Goal: Task Accomplishment & Management: Complete application form

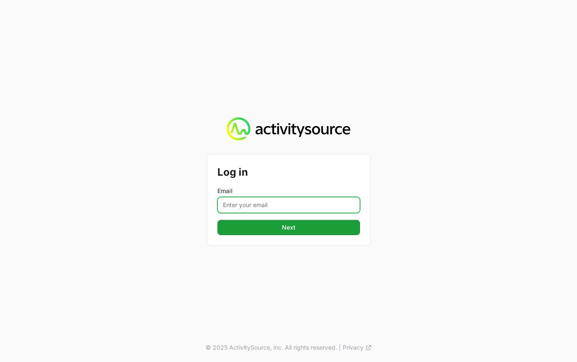
click at [254, 209] on input "Email" at bounding box center [288, 205] width 143 height 16
type input "[EMAIL_ADDRESS][DOMAIN_NAME]"
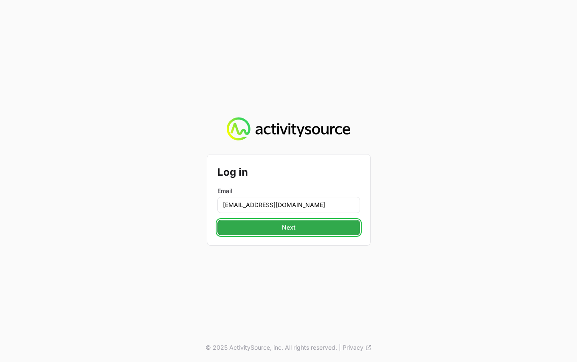
click at [267, 230] on span "Next" at bounding box center [289, 228] width 133 height 10
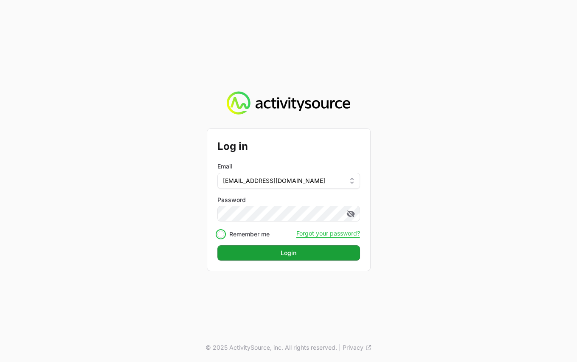
click at [223, 233] on input "Remember me" at bounding box center [220, 234] width 7 height 7
checkbox input "true"
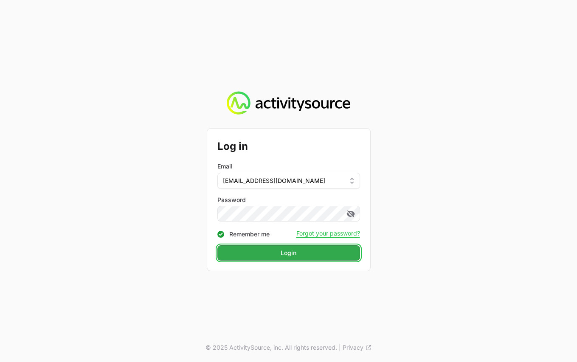
click at [258, 246] on button "Login Login" at bounding box center [288, 252] width 143 height 15
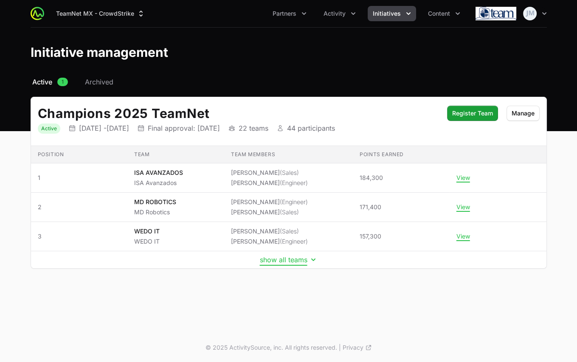
click at [282, 256] on button "show all teams" at bounding box center [289, 260] width 58 height 8
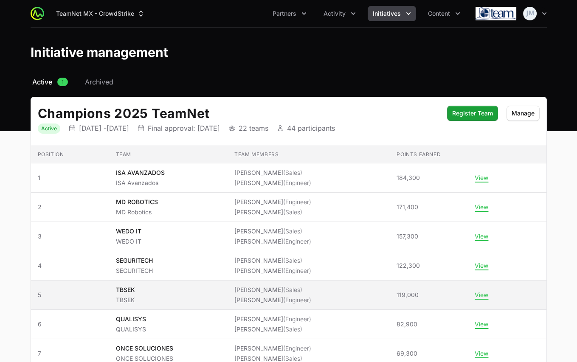
click at [228, 283] on td "Team TBSEK TBSEK" at bounding box center [168, 295] width 119 height 29
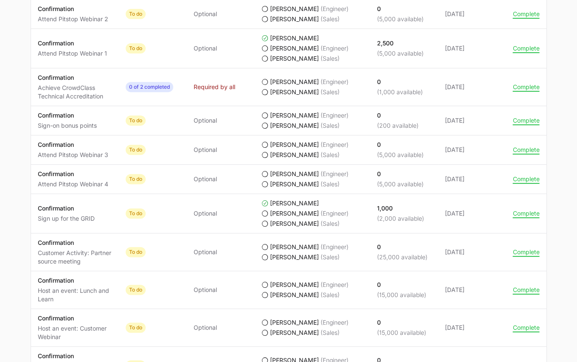
scroll to position [806, 0]
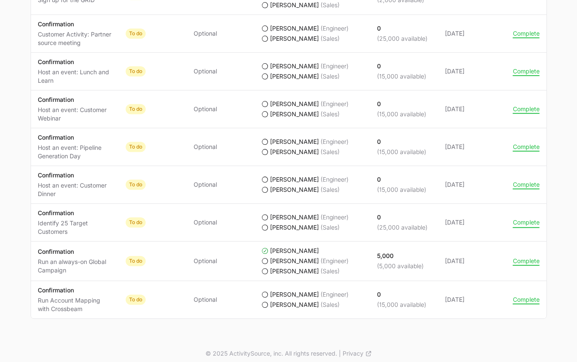
click at [523, 219] on button "Complete" at bounding box center [526, 223] width 27 height 8
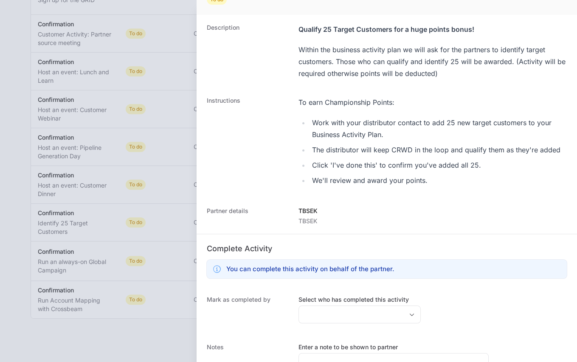
scroll to position [113, 0]
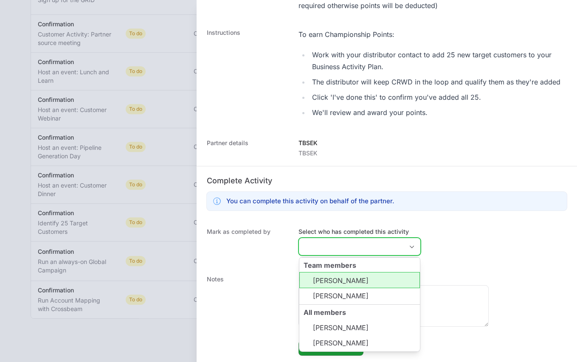
click at [333, 248] on input "Select who has completed this activity" at bounding box center [351, 246] width 104 height 17
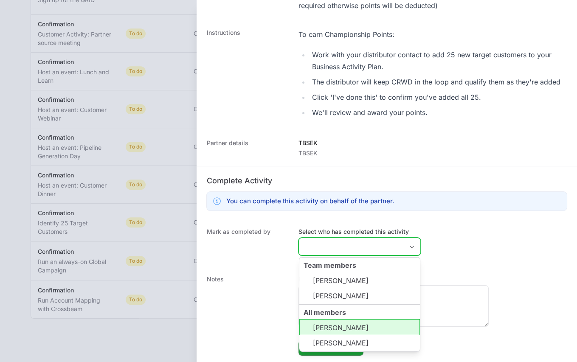
click at [344, 323] on li "[PERSON_NAME]" at bounding box center [359, 327] width 121 height 16
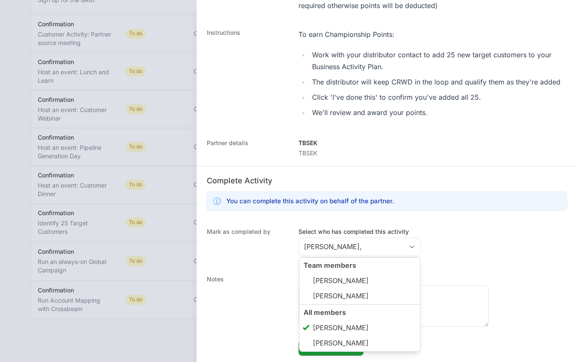
type input "[PERSON_NAME]"
click at [268, 296] on dt "Notes" at bounding box center [248, 315] width 82 height 81
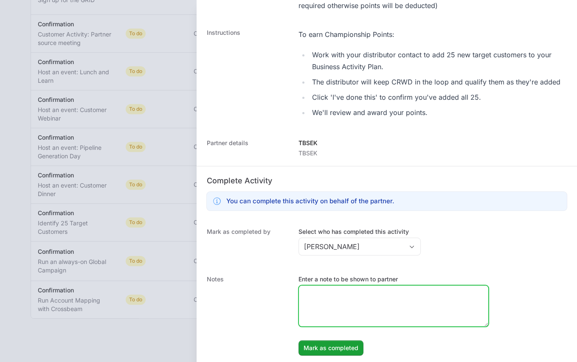
click at [334, 311] on textarea "Enter a note to be shown to partner" at bounding box center [393, 306] width 189 height 41
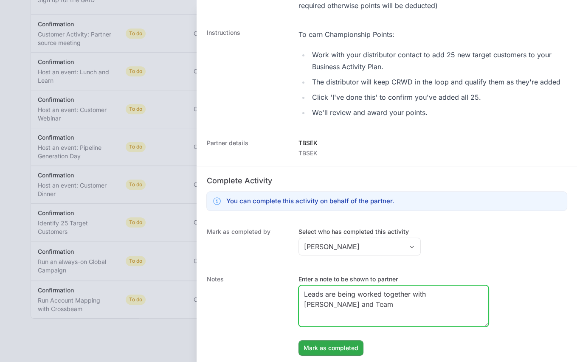
type textarea "Leads are being worked together with [PERSON_NAME] and Team"
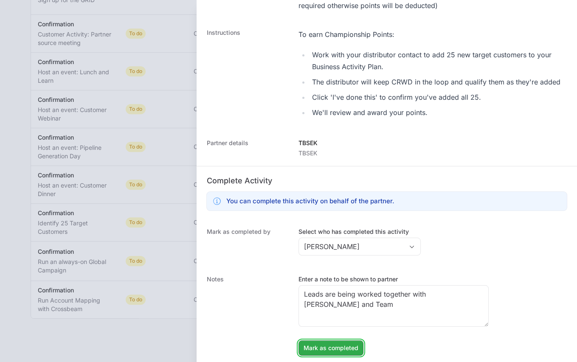
click at [322, 352] on button "Mark as completed Mark as completed" at bounding box center [331, 348] width 65 height 15
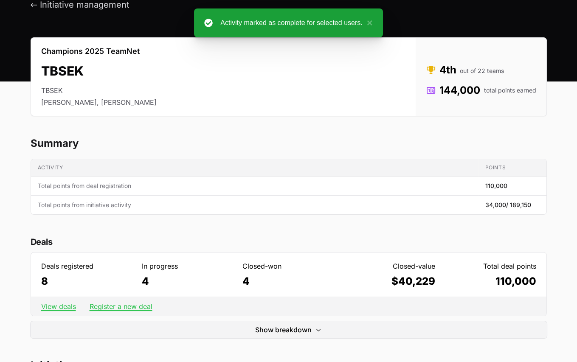
scroll to position [0, 0]
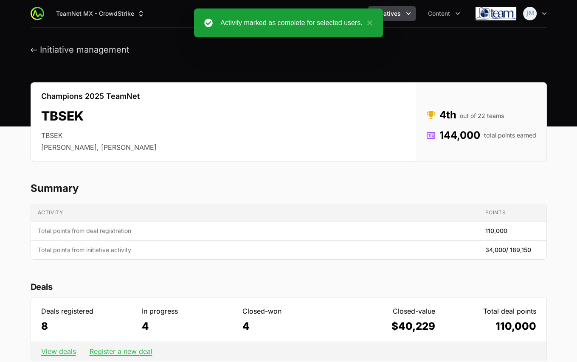
click at [135, 55] on div "← Initiative management" at bounding box center [289, 50] width 516 height 11
click at [113, 50] on button "← Initiative management" at bounding box center [80, 50] width 99 height 11
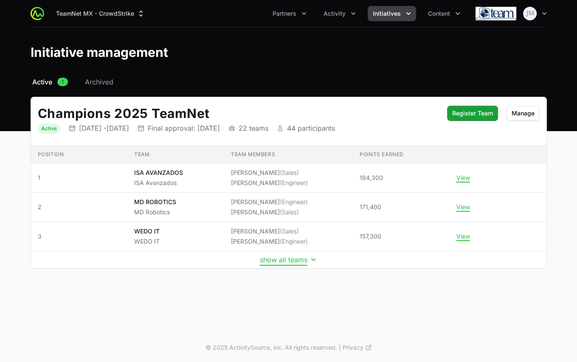
click at [289, 259] on button "show all teams" at bounding box center [289, 260] width 58 height 8
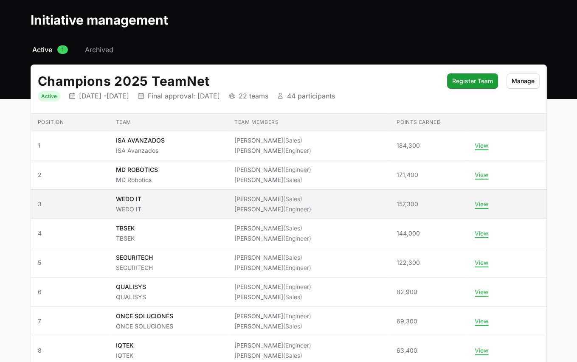
scroll to position [35, 0]
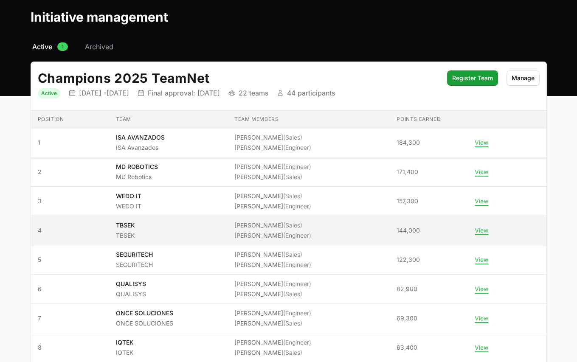
click at [173, 237] on span "TBSEK TBSEK" at bounding box center [168, 230] width 105 height 19
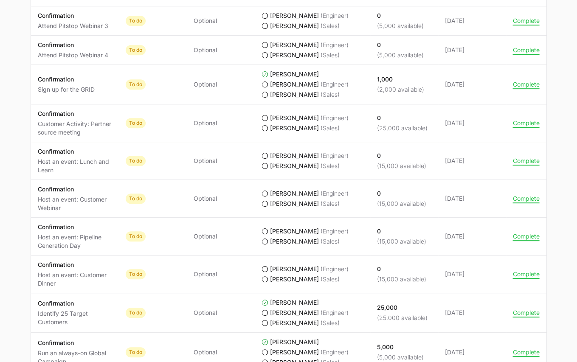
scroll to position [718, 0]
